Goal: Find contact information: Find contact information

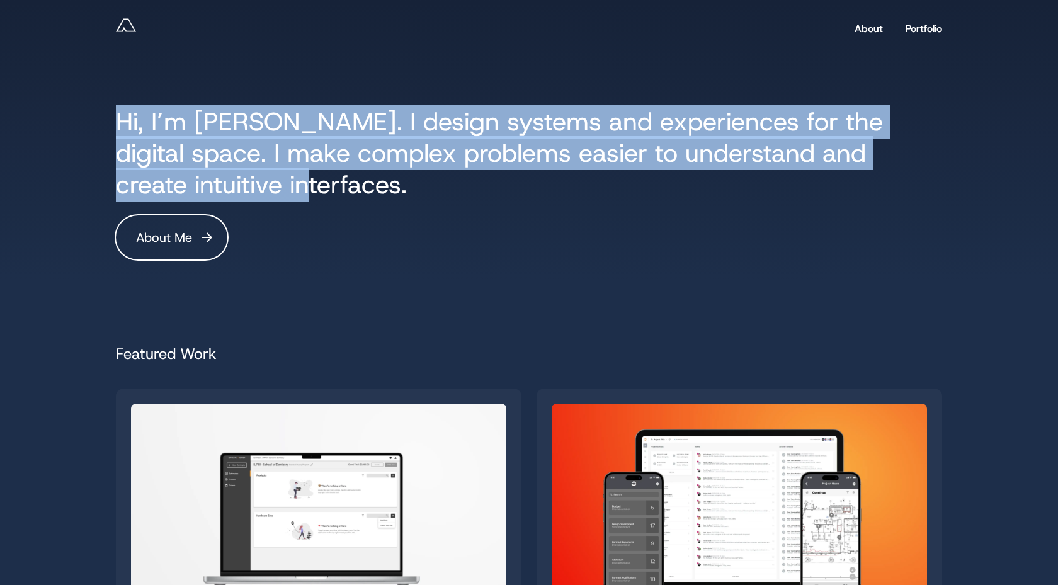
drag, startPoint x: 243, startPoint y: 188, endPoint x: 118, endPoint y: 115, distance: 145.1
click at [118, 115] on h1 "Hi, I’m [PERSON_NAME]. I design systems and experiences for the digital space. …" at bounding box center [529, 153] width 826 height 94
copy h1 "Hi, I’m [PERSON_NAME]. I design systems and experiences for the digital space. …"
click at [870, 31] on link "About" at bounding box center [869, 29] width 28 height 24
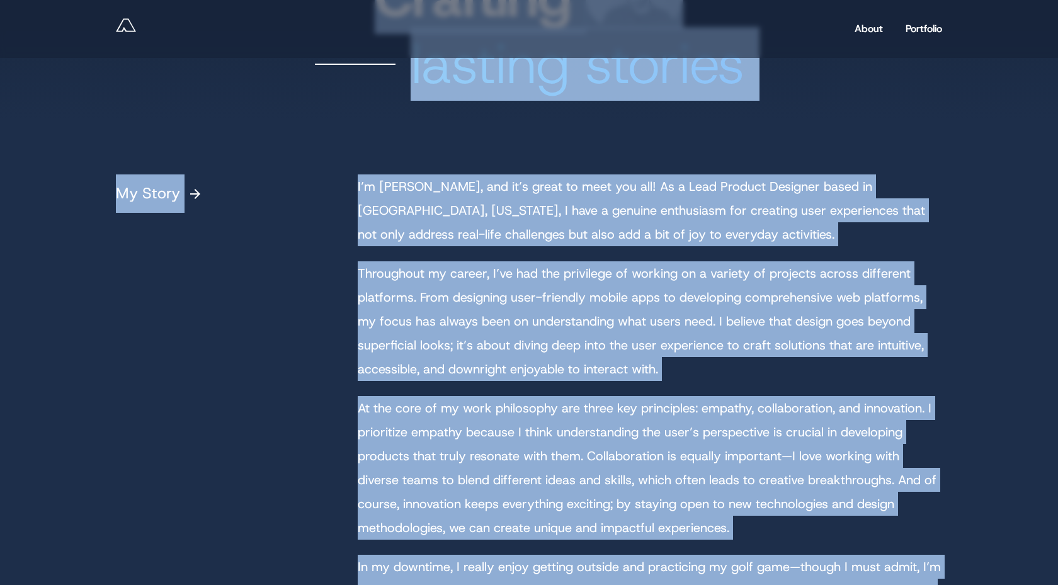
scroll to position [103, 0]
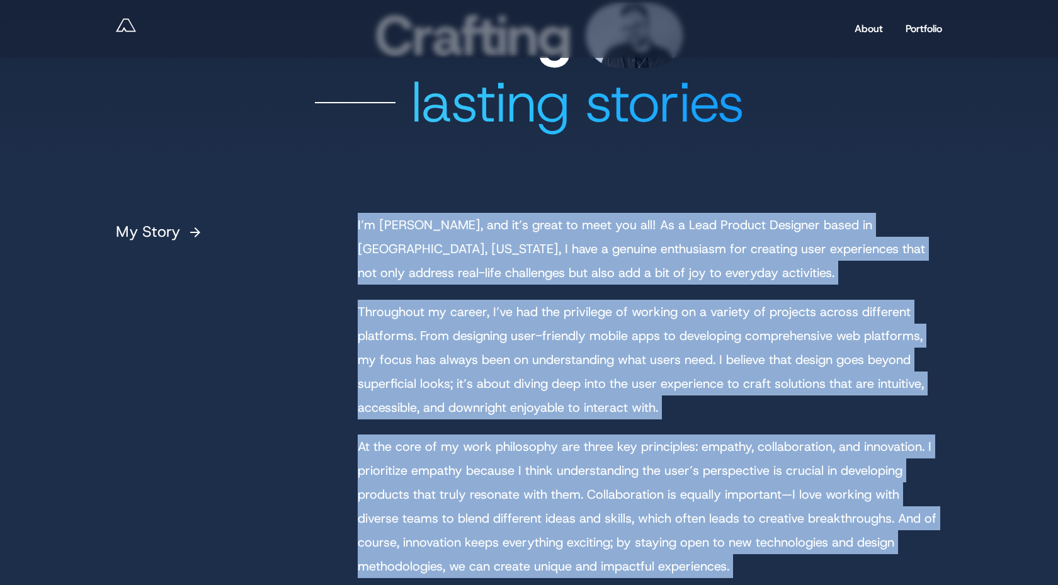
drag, startPoint x: 754, startPoint y: 423, endPoint x: 358, endPoint y: 229, distance: 441.4
click at [358, 229] on div "I’m Andy, and it’s great to meet you all! As a Lead Product Designer based in C…" at bounding box center [650, 506] width 584 height 587
copy div "I’m Andy, and it’s great to meet you all! As a Lead Product Designer based in C…"
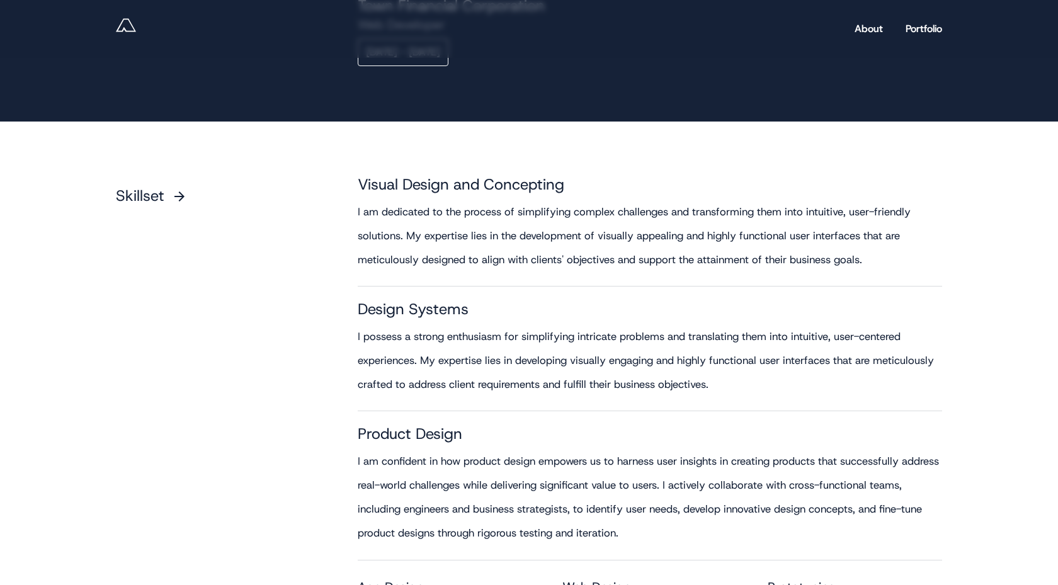
scroll to position [1900, 0]
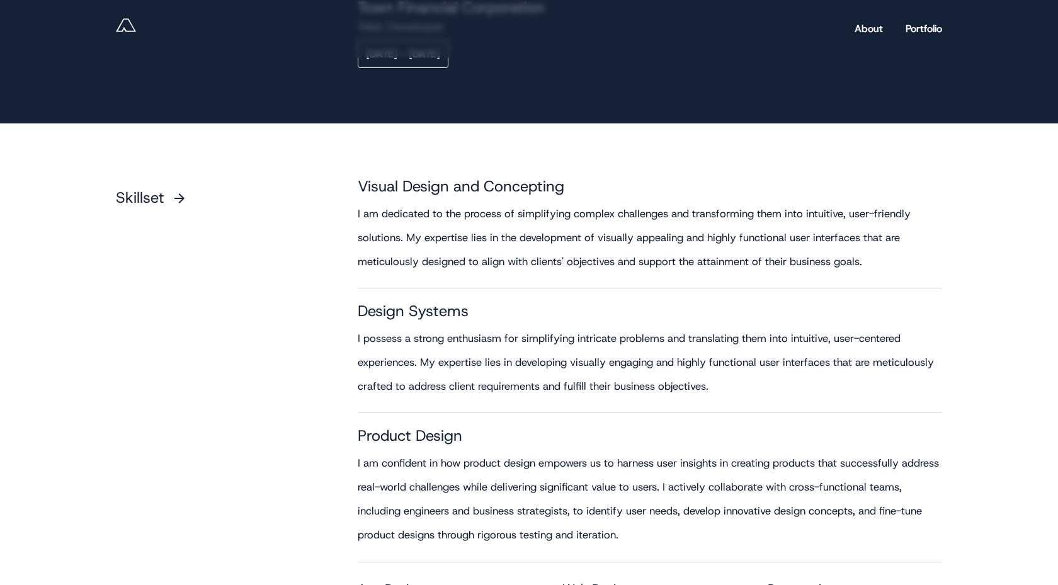
click at [595, 251] on small "I am dedicated to the process of simplifying complex challenges and transformin…" at bounding box center [650, 238] width 584 height 72
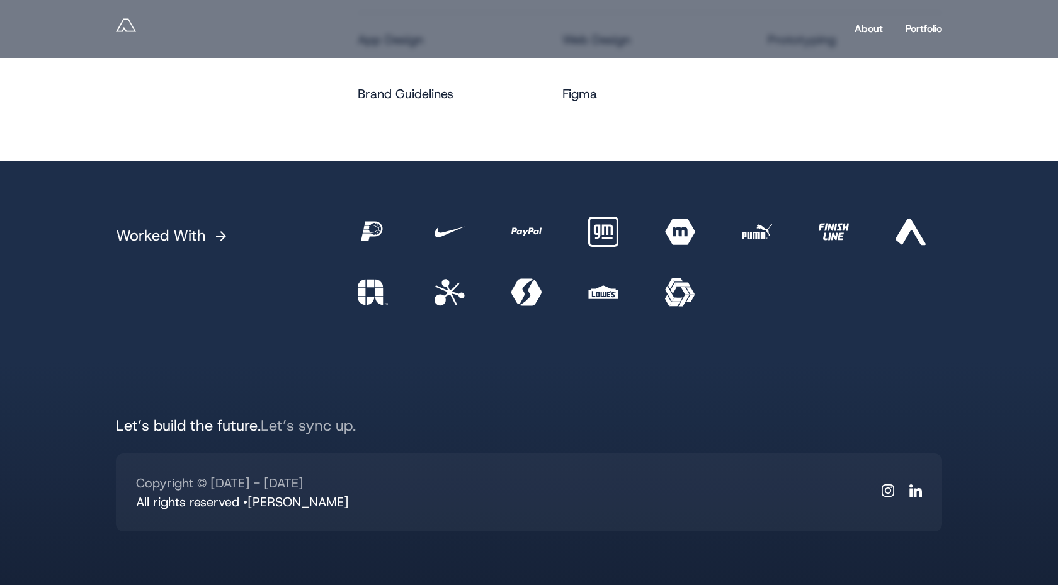
scroll to position [2449, 0]
click at [913, 488] on icon "LinkedIN" at bounding box center [915, 491] width 13 height 13
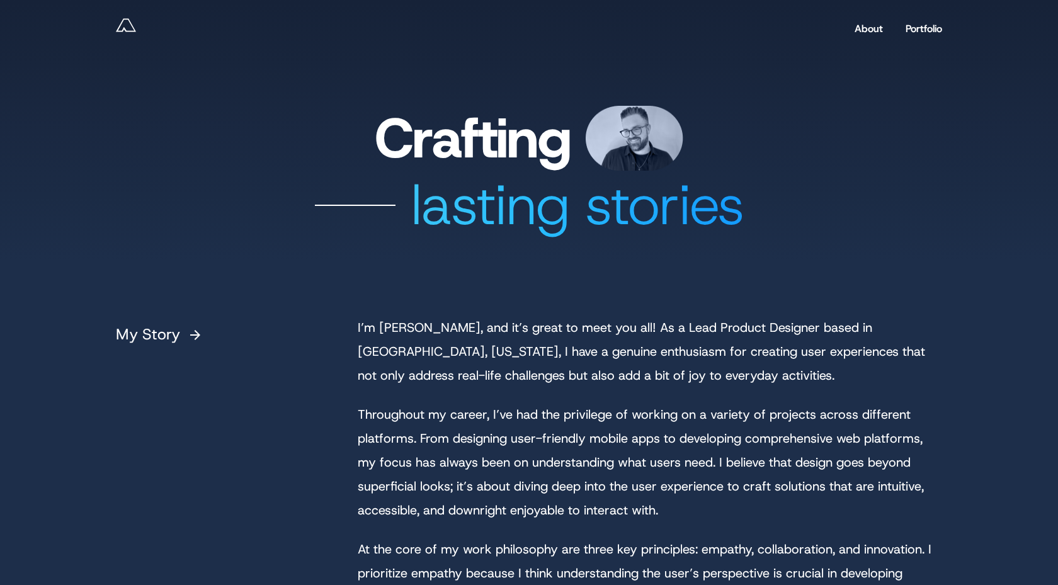
scroll to position [0, 0]
